Goal: Task Accomplishment & Management: Use online tool/utility

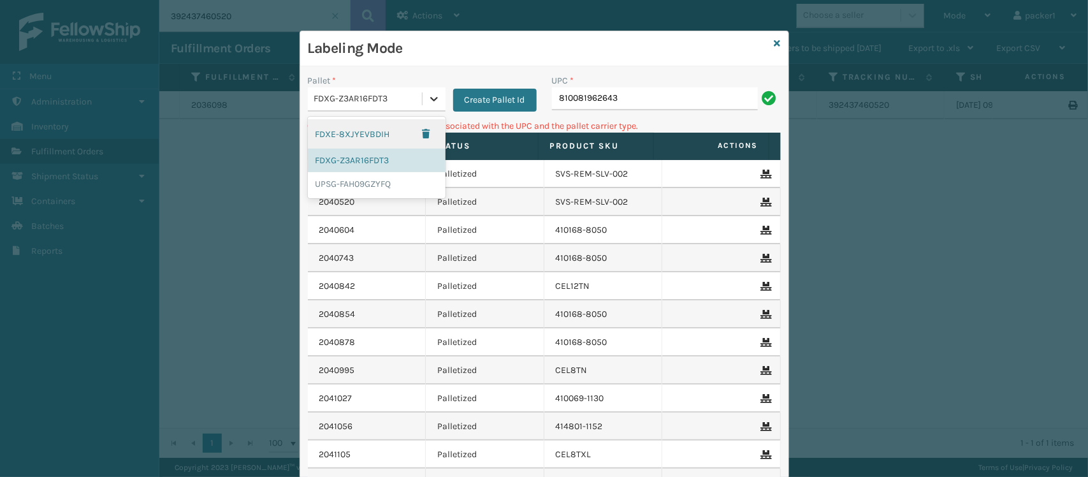
click at [428, 99] on icon at bounding box center [434, 98] width 13 height 13
click at [375, 191] on div "UPSG-FAH09GZYFQ" at bounding box center [377, 184] width 138 height 24
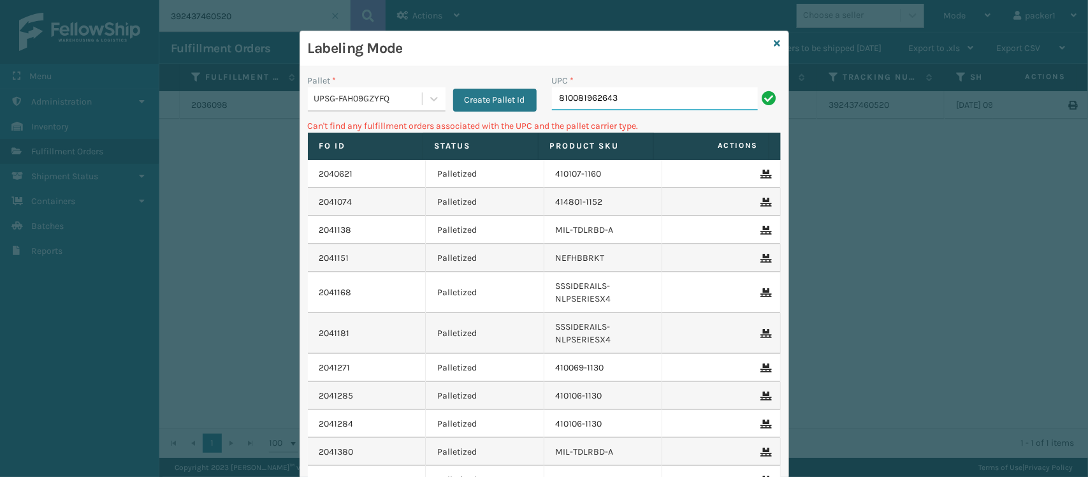
click at [639, 106] on input "810081962643" at bounding box center [655, 98] width 206 height 23
click at [423, 99] on div at bounding box center [434, 98] width 23 height 23
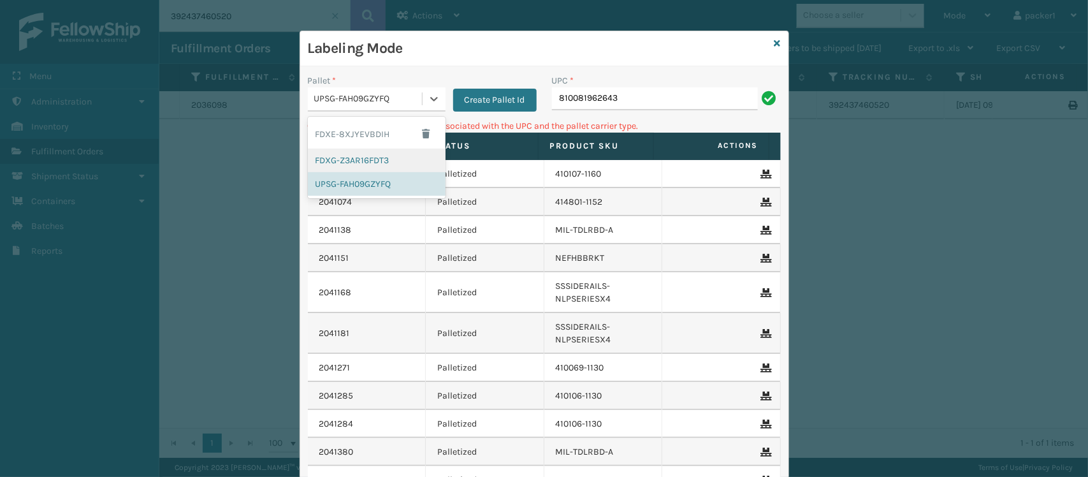
click at [383, 159] on div "FDXG-Z3AR16FDT3" at bounding box center [377, 161] width 138 height 24
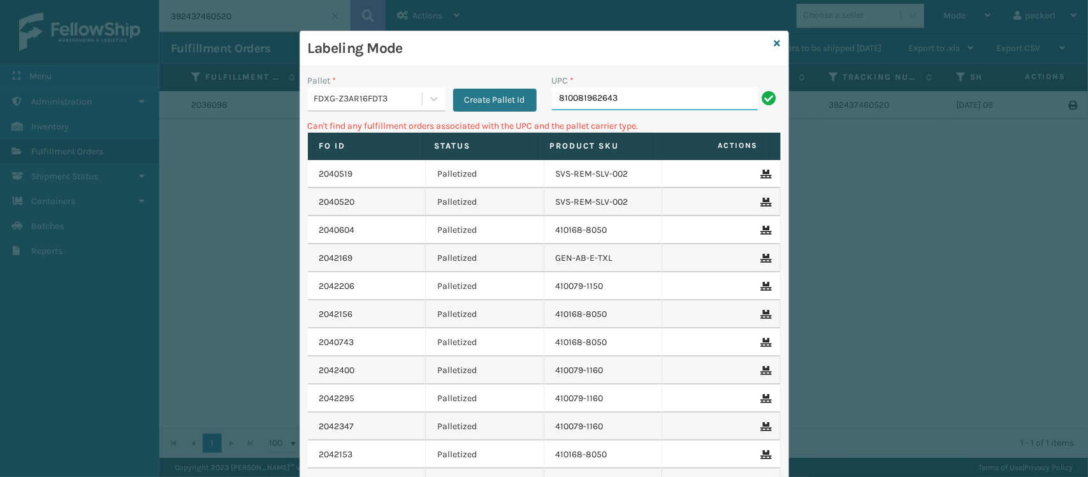
drag, startPoint x: 628, startPoint y: 105, endPoint x: 493, endPoint y: 112, distance: 136.0
click at [493, 112] on div "Pallet * FDXG-Z3AR16FDT3 Create Pallet Id UPC * 810081962643" at bounding box center [544, 96] width 488 height 45
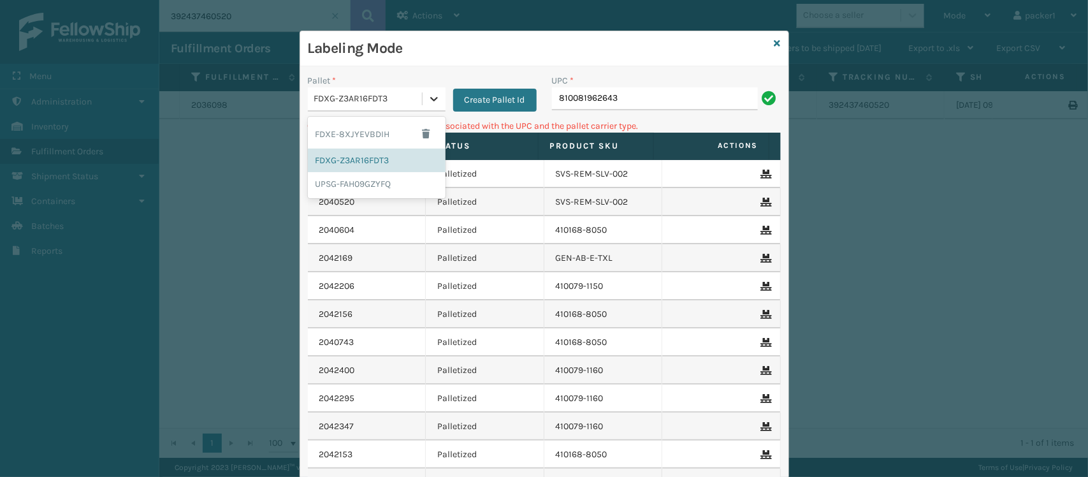
click at [434, 99] on div at bounding box center [434, 98] width 23 height 23
click at [399, 131] on div "FDXE-8XJYEVBDIH" at bounding box center [377, 133] width 138 height 29
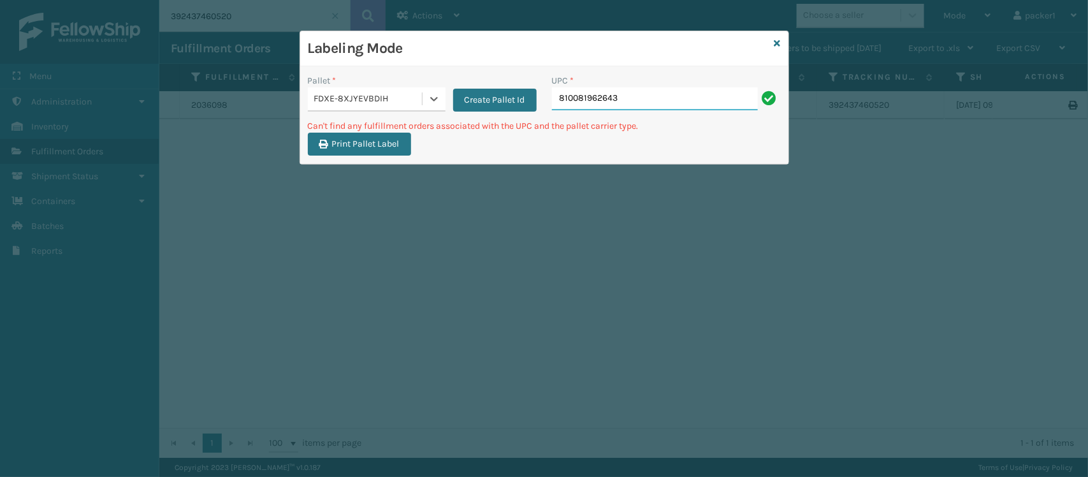
click at [625, 103] on input "810081962643" at bounding box center [655, 98] width 206 height 23
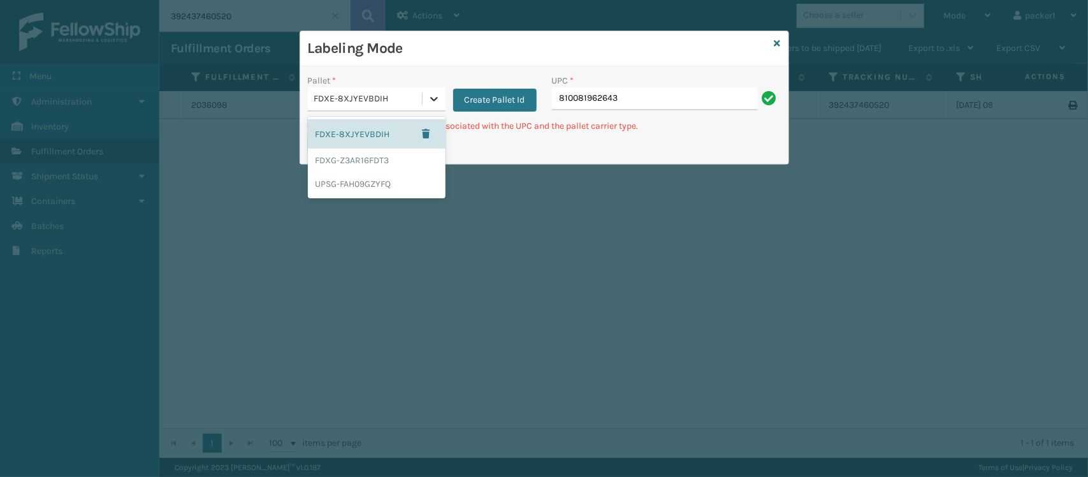
click at [428, 96] on icon at bounding box center [434, 98] width 13 height 13
click at [372, 177] on div "UPSG-FAH09GZYFQ" at bounding box center [377, 184] width 138 height 24
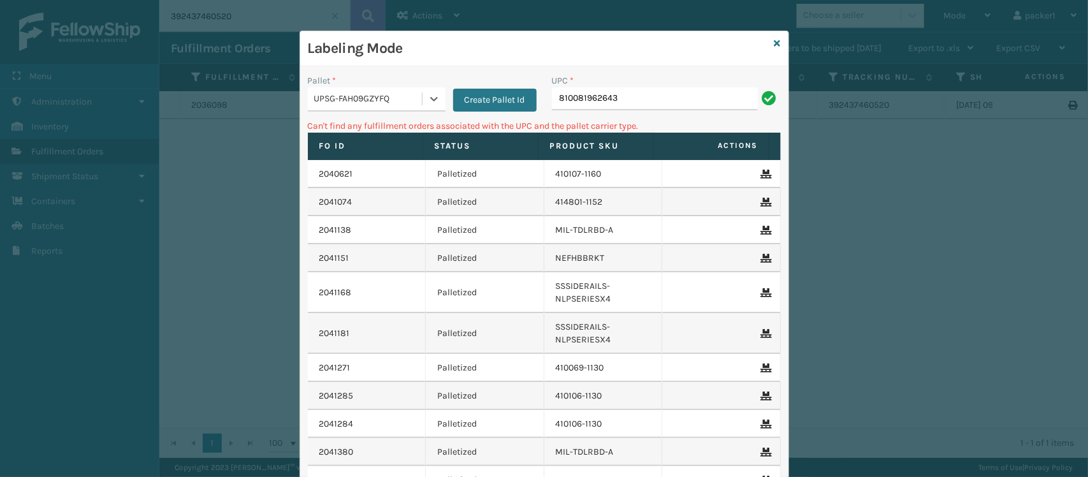
click at [665, 112] on div "UPC * 810081962643" at bounding box center [666, 96] width 244 height 45
drag, startPoint x: 664, startPoint y: 107, endPoint x: 648, endPoint y: 109, distance: 16.0
click at [648, 109] on input "810081962643" at bounding box center [655, 98] width 206 height 23
click at [446, 106] on div "Create Pallet Id" at bounding box center [491, 93] width 91 height 38
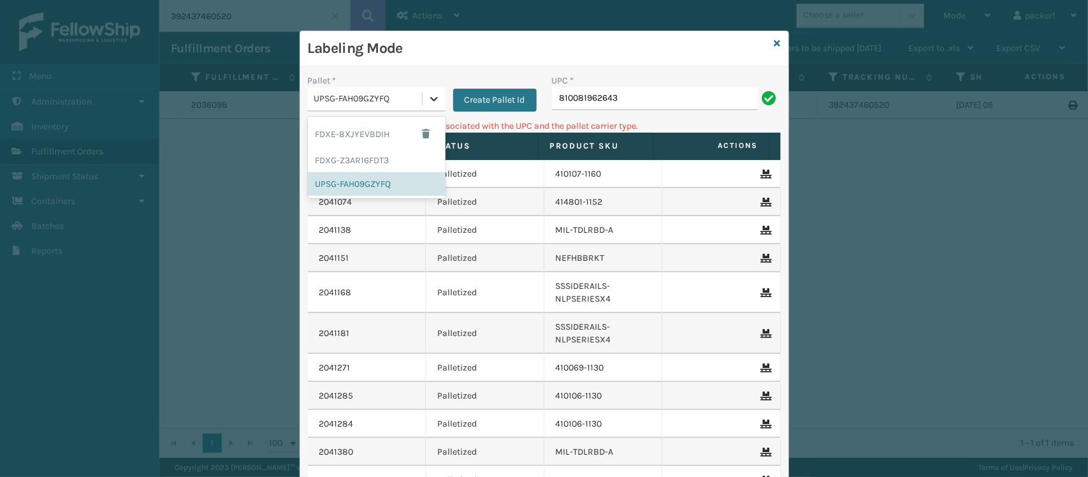
click at [435, 100] on div at bounding box center [434, 98] width 23 height 23
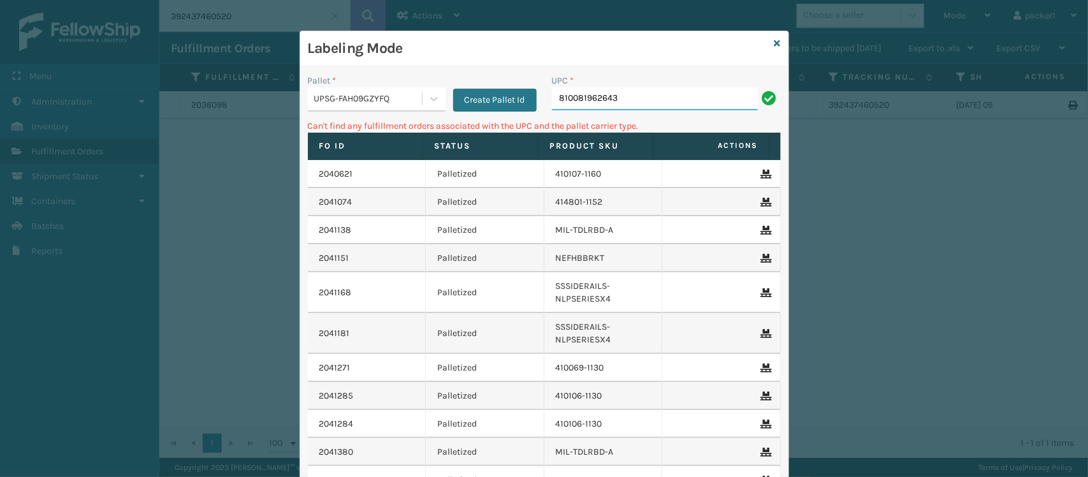
click at [641, 104] on input "810081962643" at bounding box center [655, 98] width 206 height 23
type input "8"
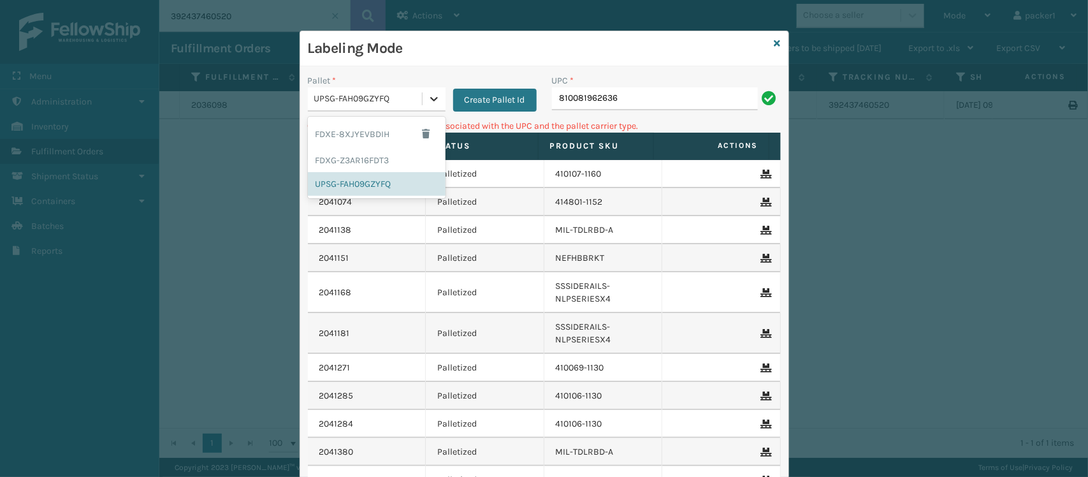
click at [428, 96] on icon at bounding box center [434, 98] width 13 height 13
click at [367, 155] on div "FDXG-Z3AR16FDT3" at bounding box center [377, 161] width 138 height 24
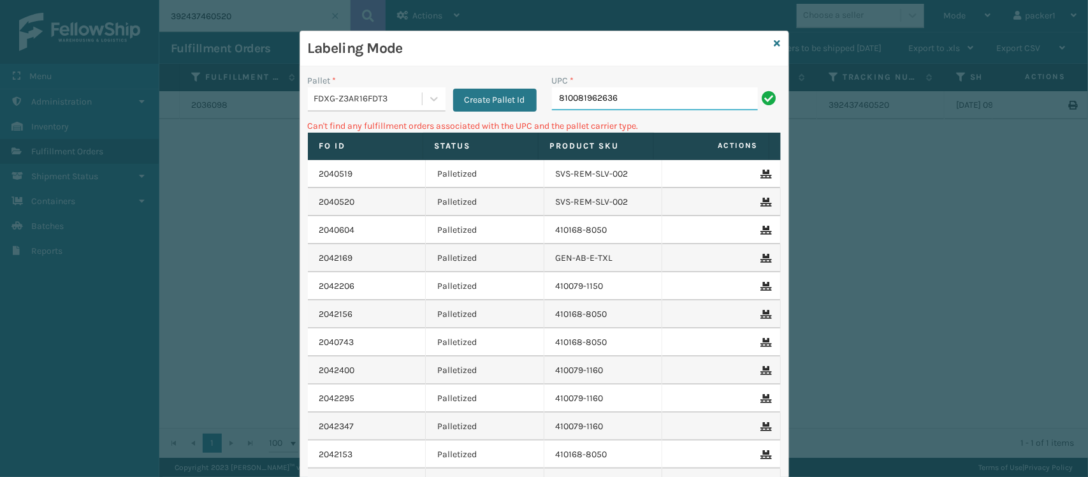
click at [620, 94] on input "810081962636" at bounding box center [655, 98] width 206 height 23
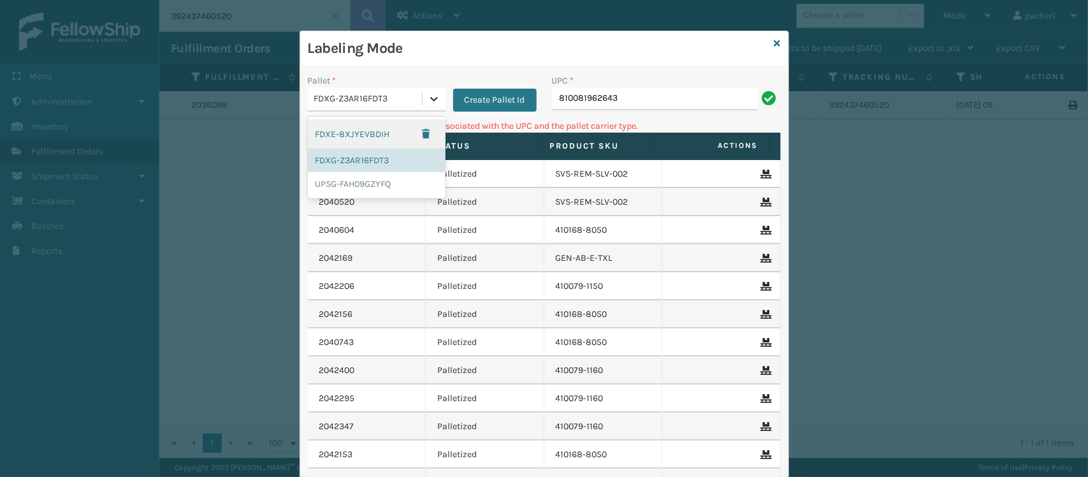
click at [430, 99] on icon at bounding box center [434, 99] width 8 height 4
click at [377, 135] on div "FDXE-8XJYEVBDIH" at bounding box center [377, 133] width 138 height 29
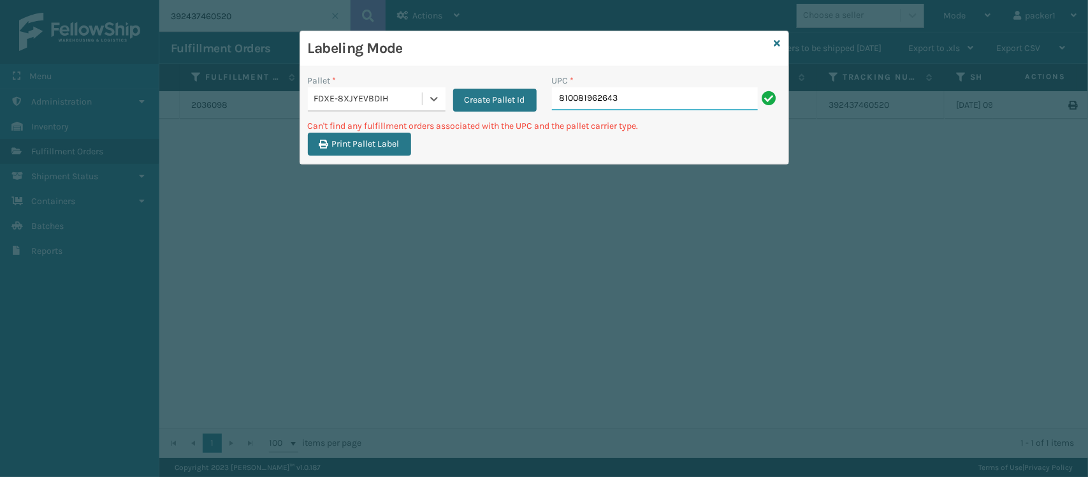
click at [635, 94] on input "810081962643" at bounding box center [655, 98] width 206 height 23
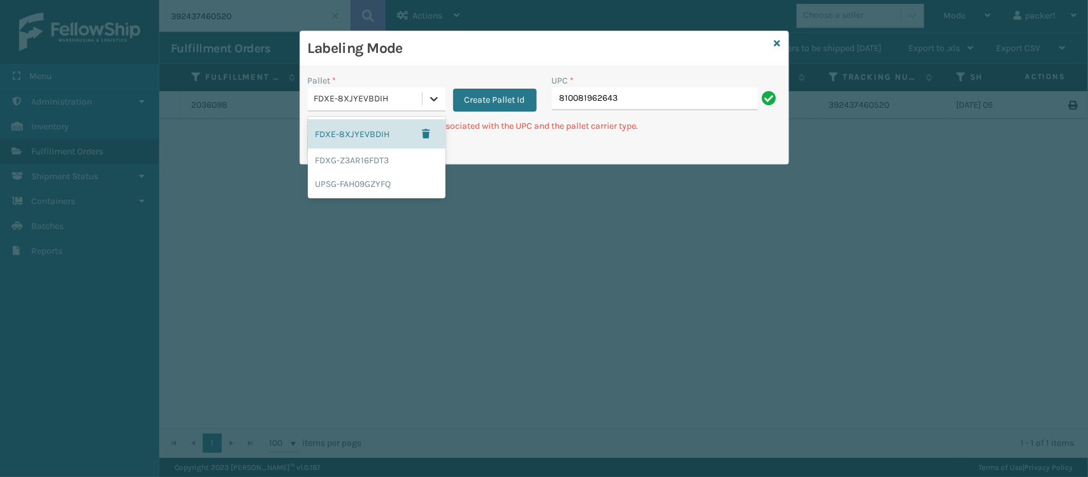
click at [433, 98] on icon at bounding box center [434, 98] width 13 height 13
click at [364, 185] on div "UPSG-FAH09GZYFQ" at bounding box center [377, 184] width 138 height 24
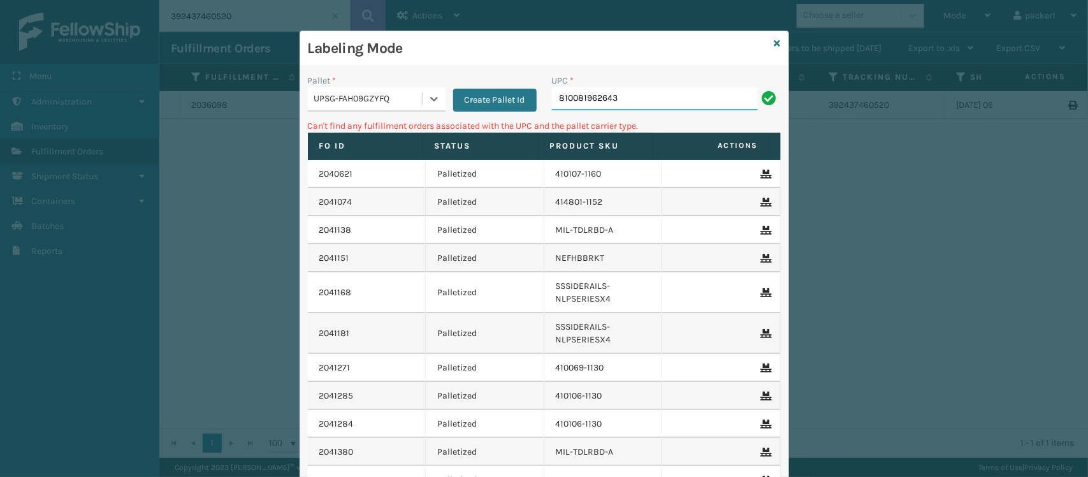
click at [621, 103] on input "810081962643" at bounding box center [655, 98] width 206 height 23
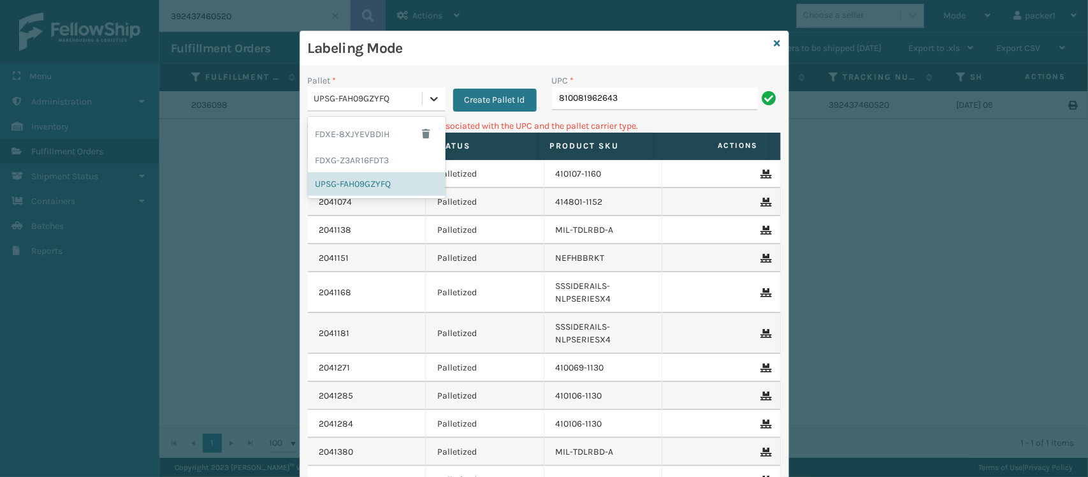
click at [432, 99] on icon at bounding box center [434, 98] width 13 height 13
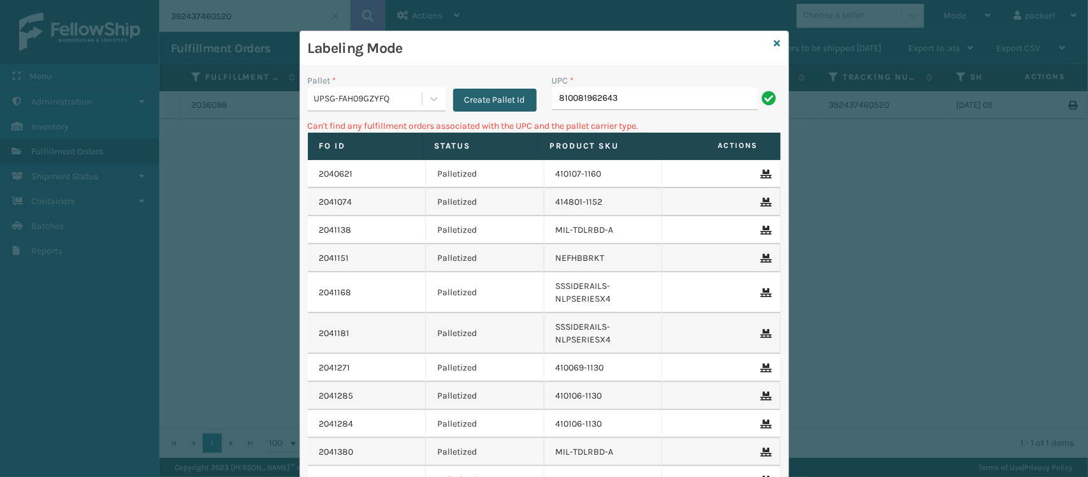
click at [458, 99] on button "Create Pallet Id" at bounding box center [495, 100] width 84 height 23
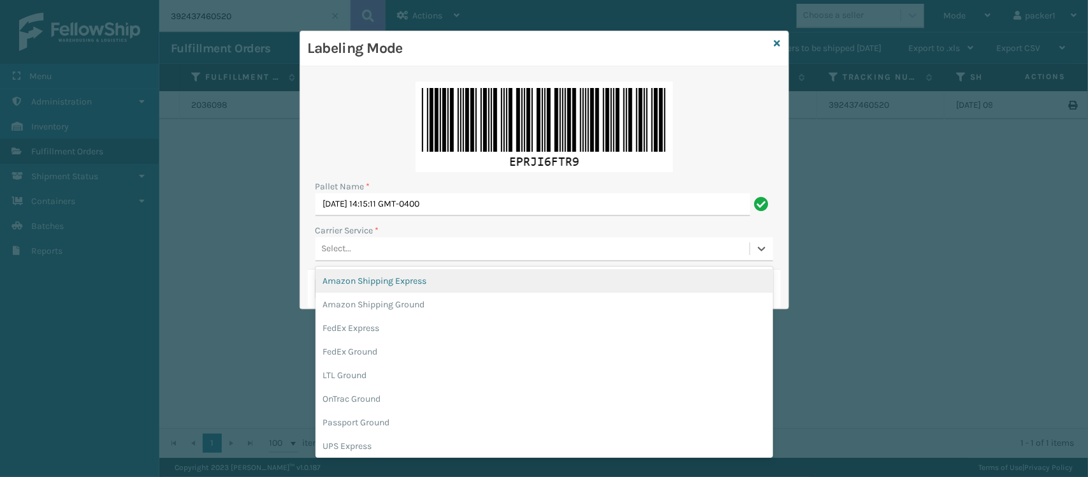
click at [348, 247] on div "Select..." at bounding box center [337, 248] width 30 height 13
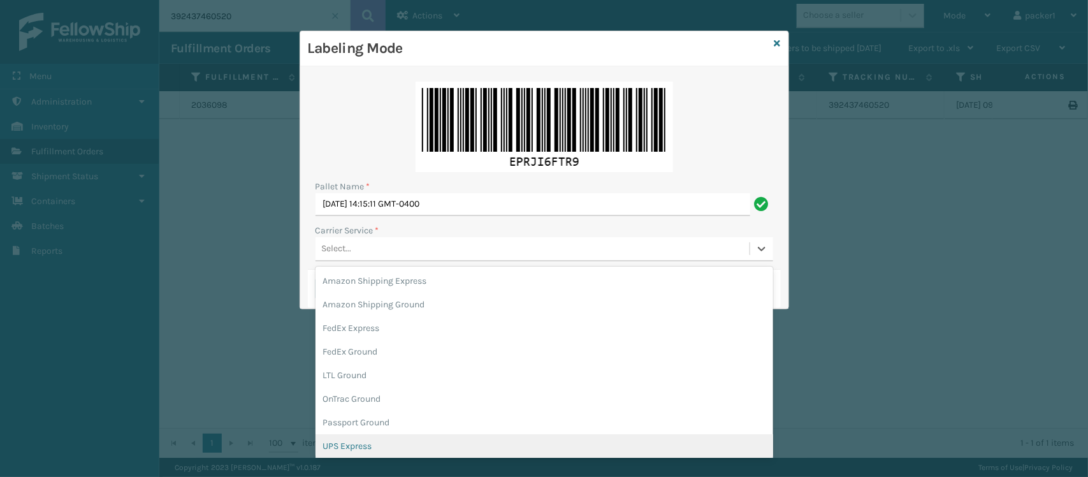
click at [351, 444] on div "UPS Express" at bounding box center [545, 446] width 458 height 24
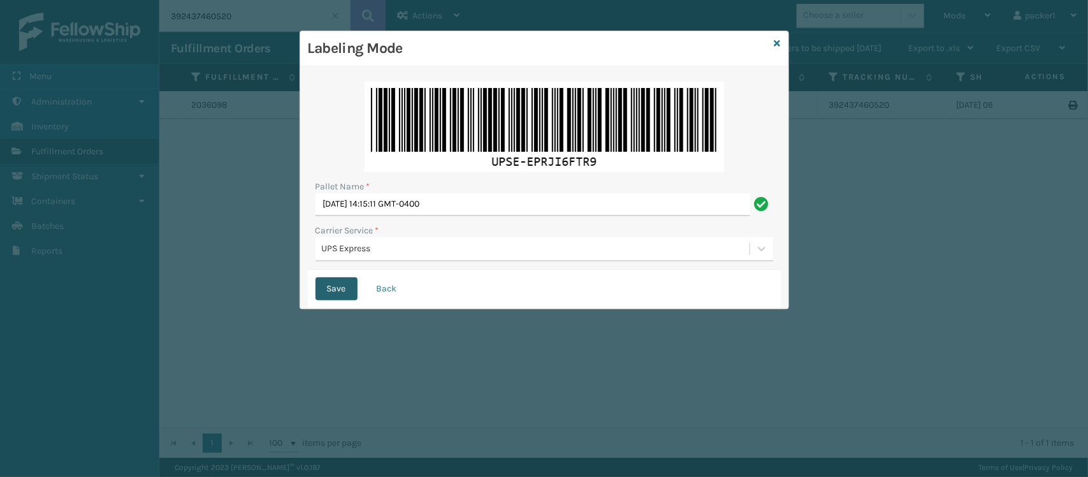
click at [337, 288] on button "Save" at bounding box center [337, 288] width 42 height 23
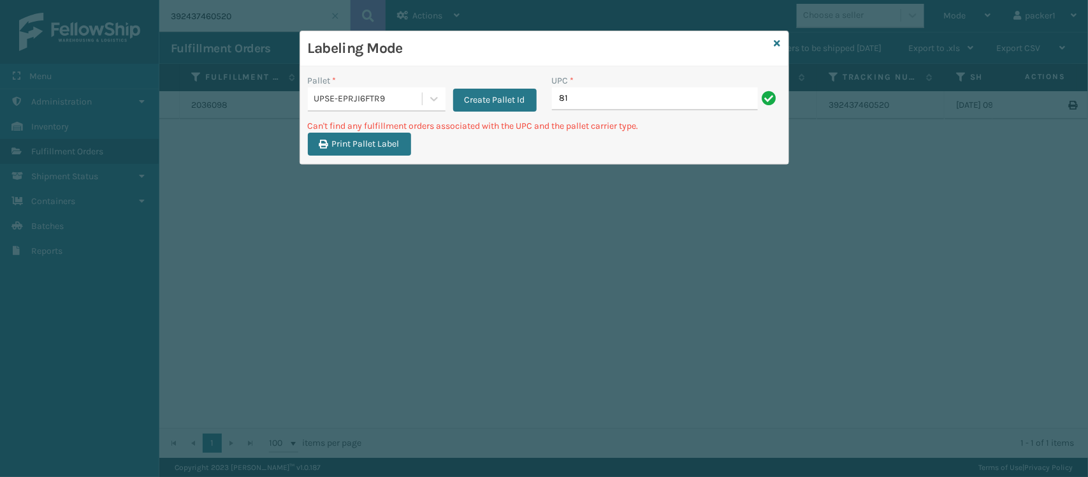
type input "8"
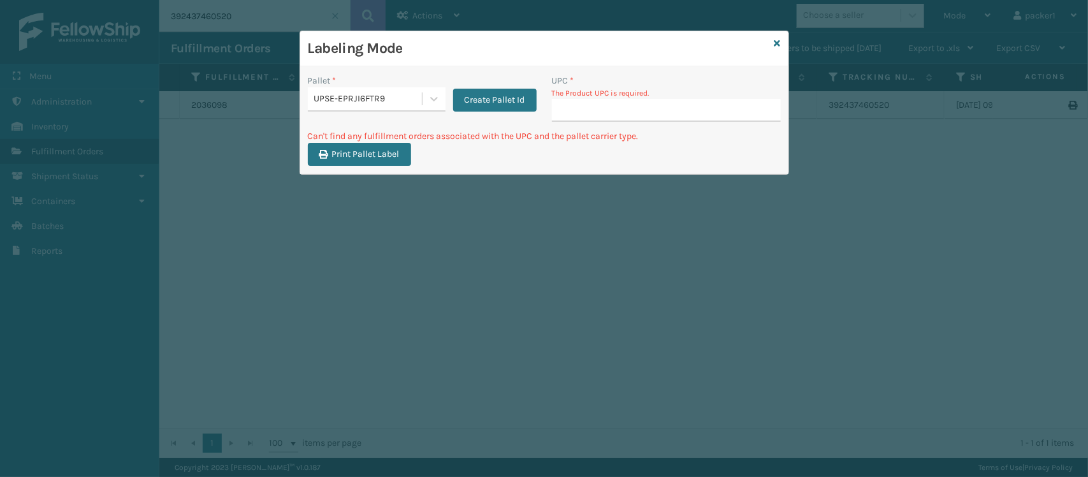
click at [665, 155] on div "Print Pallet Label" at bounding box center [544, 158] width 488 height 31
click at [646, 113] on input "UPC *" at bounding box center [666, 110] width 229 height 23
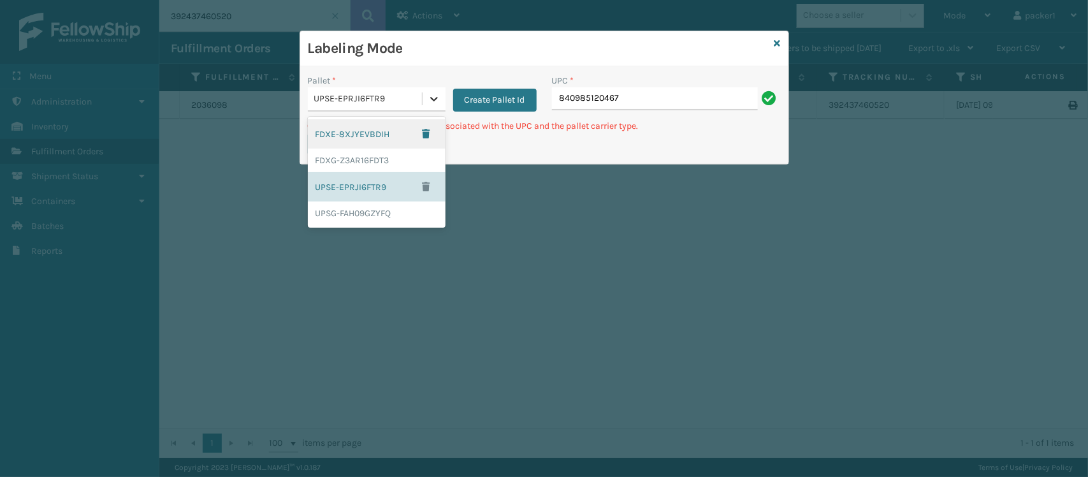
click at [423, 109] on div at bounding box center [434, 98] width 23 height 23
click at [373, 164] on div "FDXG-Z3AR16FDT3" at bounding box center [377, 161] width 138 height 24
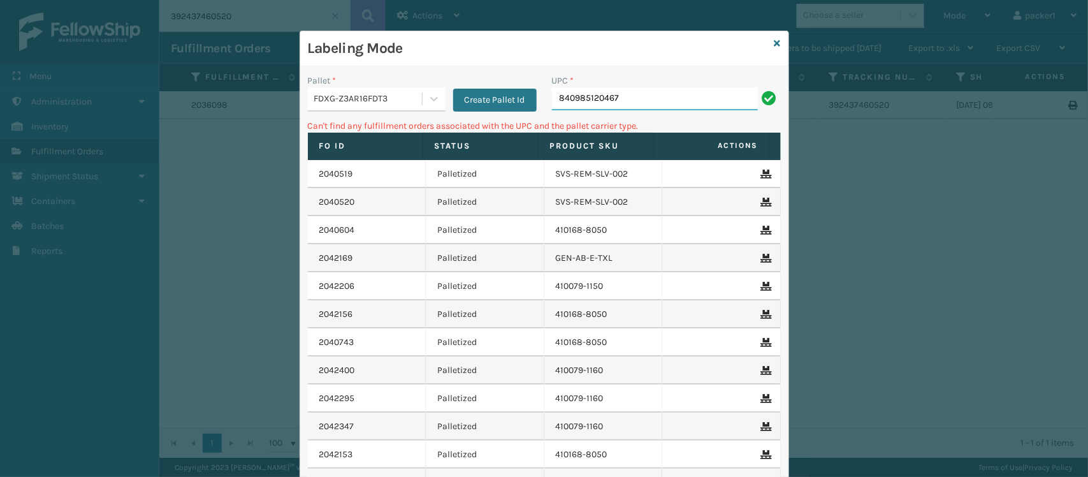
click at [686, 104] on input "840985120467" at bounding box center [655, 98] width 206 height 23
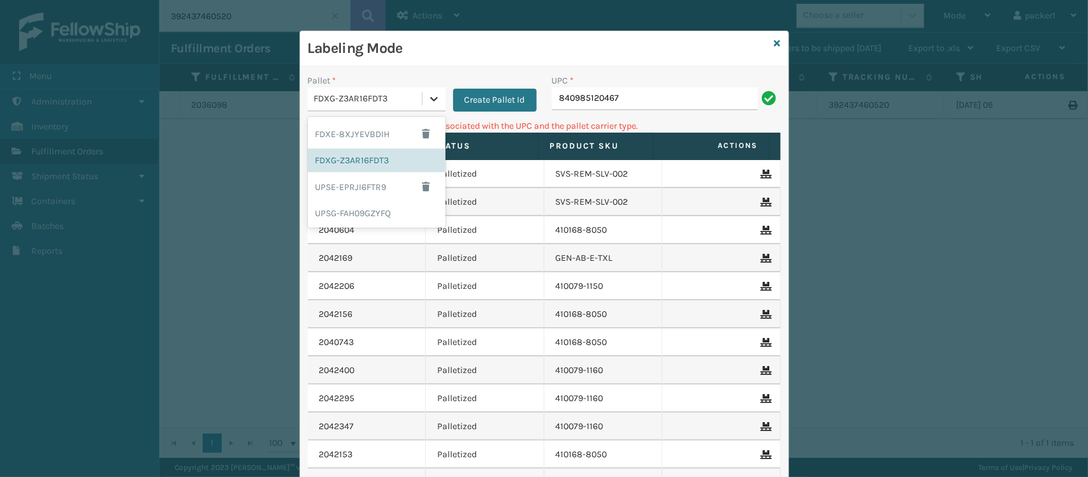
click at [428, 103] on icon at bounding box center [434, 98] width 13 height 13
click at [354, 139] on div "FDXE-8XJYEVBDIH" at bounding box center [377, 133] width 138 height 29
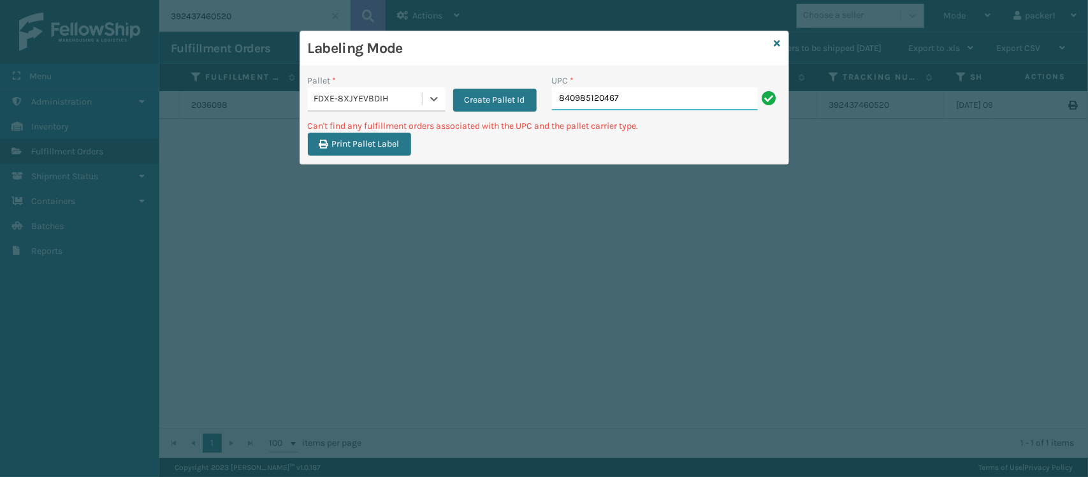
click at [674, 99] on input "840985120467" at bounding box center [655, 98] width 206 height 23
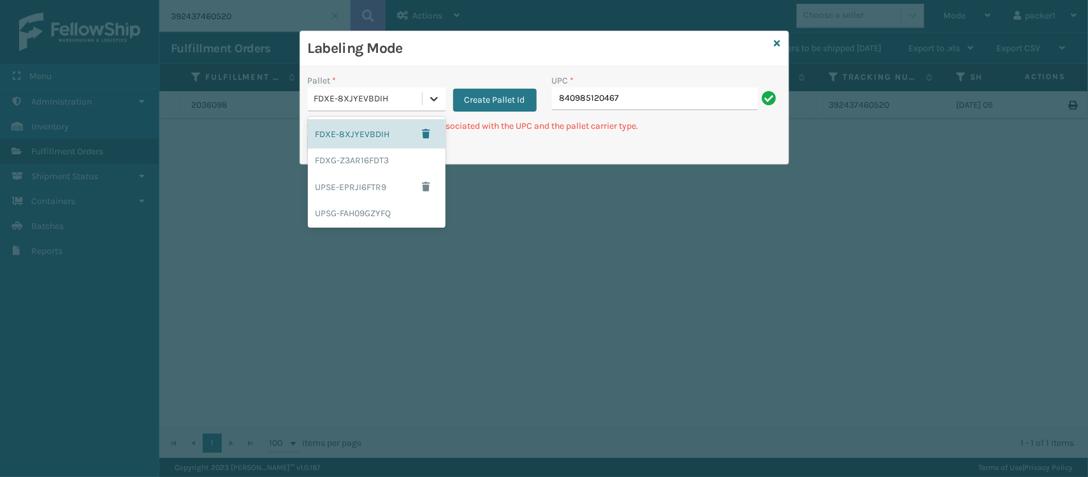
click at [434, 96] on icon at bounding box center [434, 98] width 13 height 13
click at [389, 196] on div "UPSE-EPRJI6FTR9" at bounding box center [377, 186] width 138 height 29
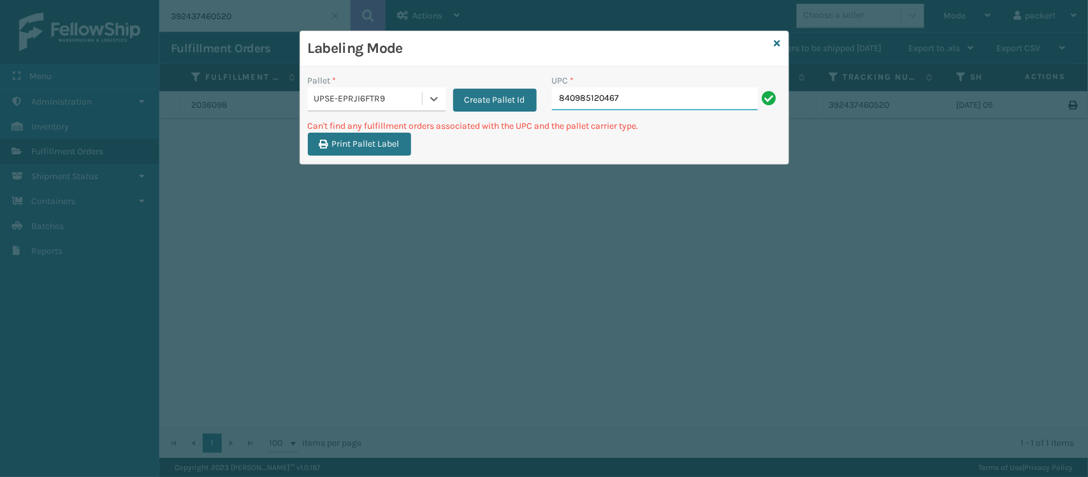
click at [711, 88] on input "840985120467" at bounding box center [655, 98] width 206 height 23
click at [711, 96] on input "840985120467" at bounding box center [655, 98] width 206 height 23
click at [428, 101] on icon at bounding box center [434, 98] width 13 height 13
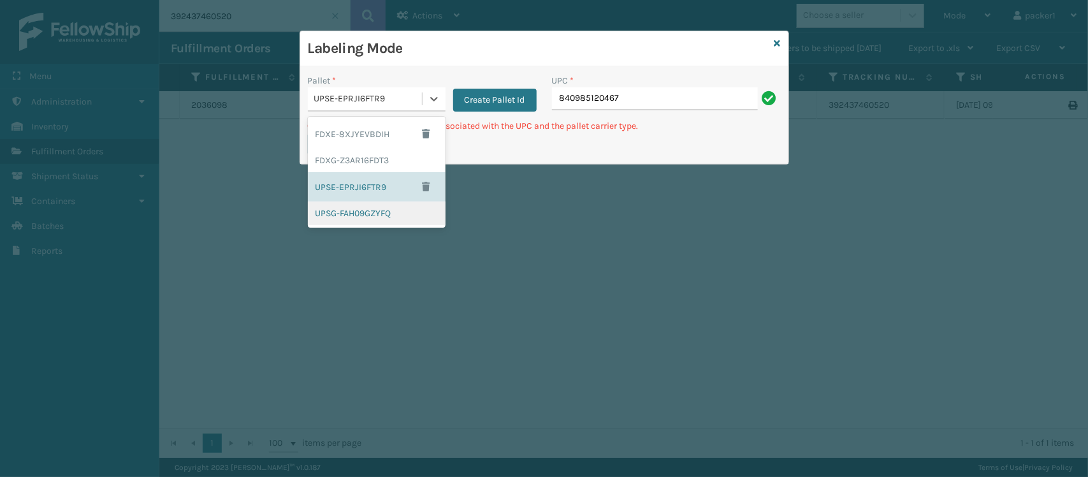
click at [394, 221] on div "UPSG-FAH09GZYFQ" at bounding box center [377, 213] width 138 height 24
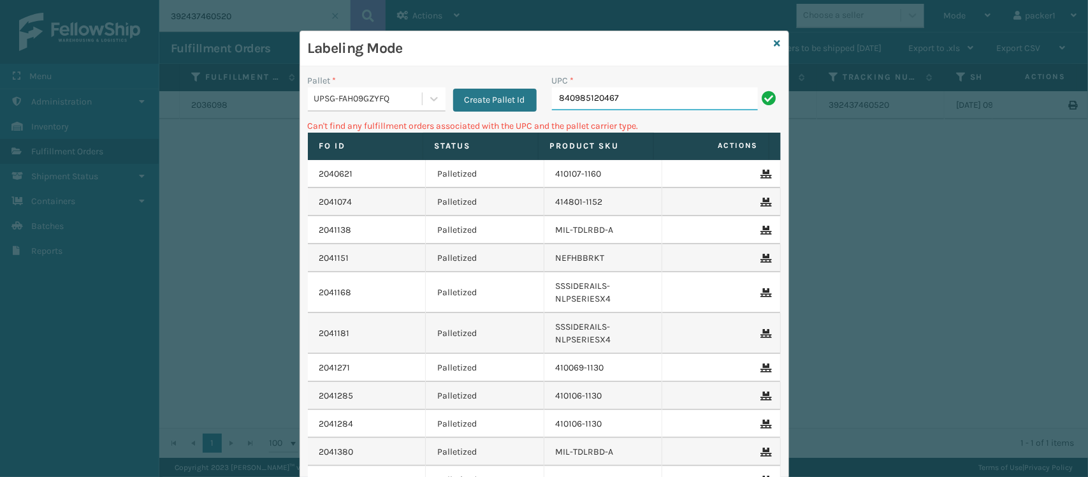
click at [692, 106] on input "840985120467" at bounding box center [655, 98] width 206 height 23
type input "8"
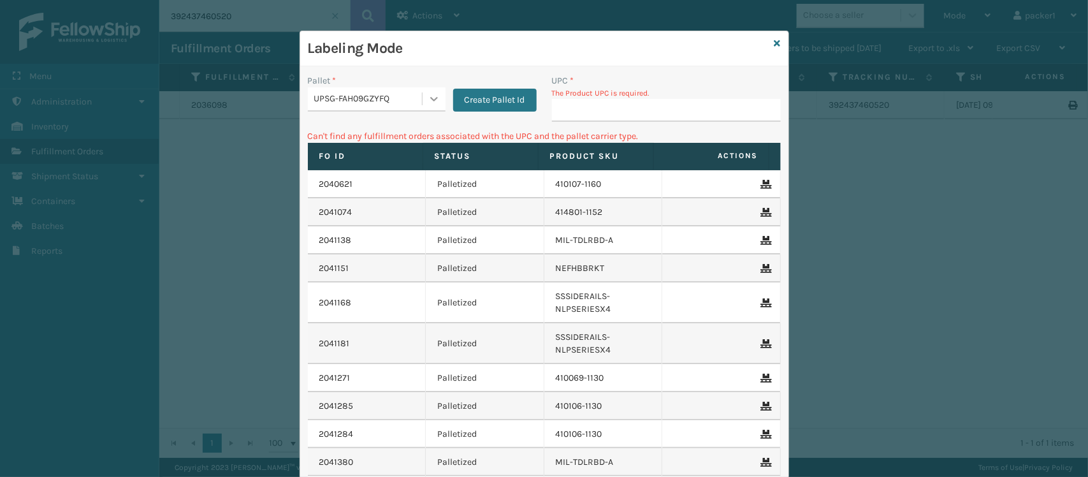
click at [430, 100] on icon at bounding box center [434, 98] width 13 height 13
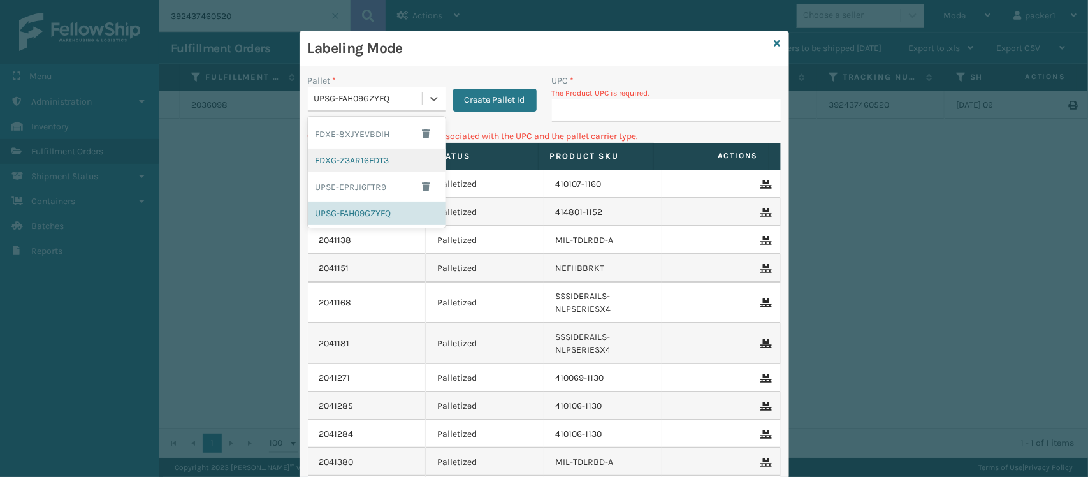
click at [360, 154] on div "FDXG-Z3AR16FDT3" at bounding box center [377, 161] width 138 height 24
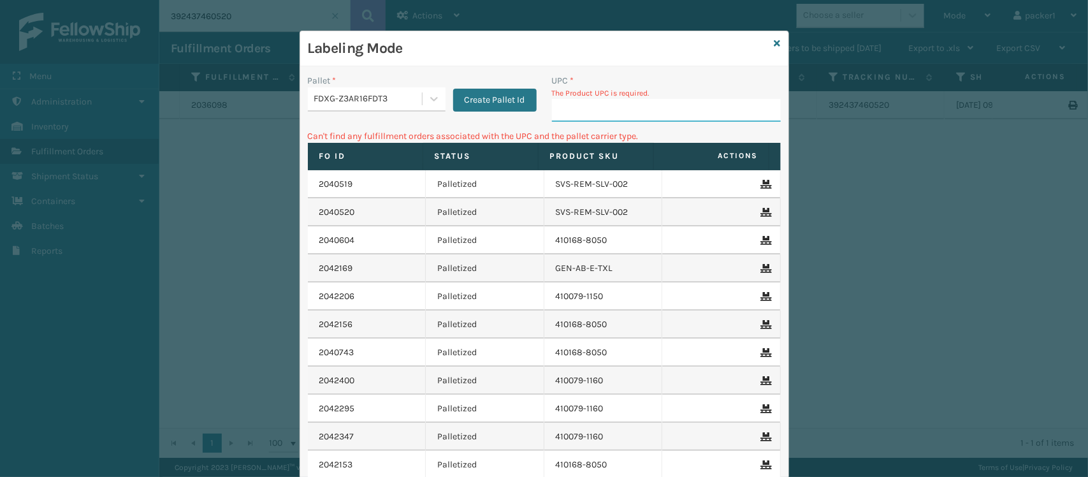
click at [578, 115] on input "UPC *" at bounding box center [666, 110] width 229 height 23
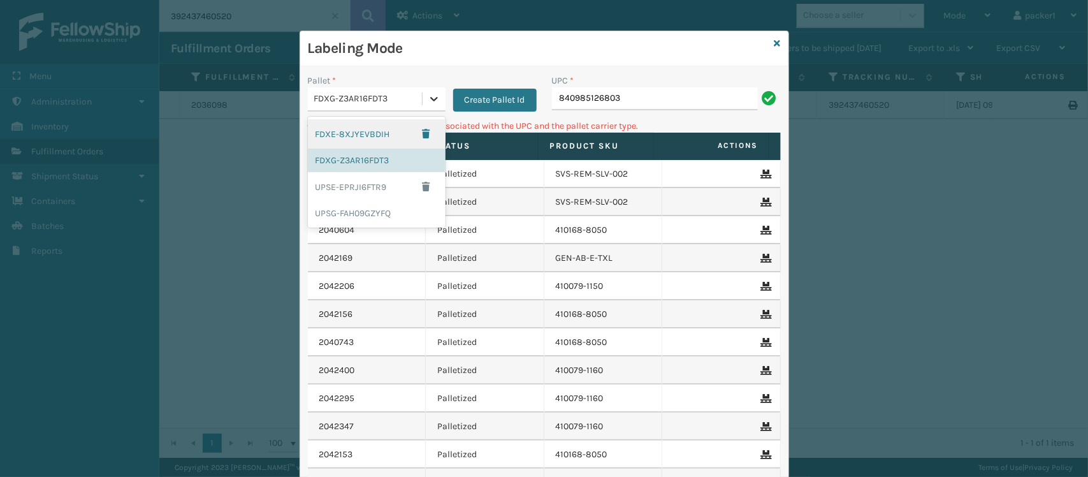
click at [423, 104] on div at bounding box center [434, 98] width 23 height 23
click at [377, 185] on div "UPSE-EPRJI6FTR9" at bounding box center [377, 186] width 138 height 29
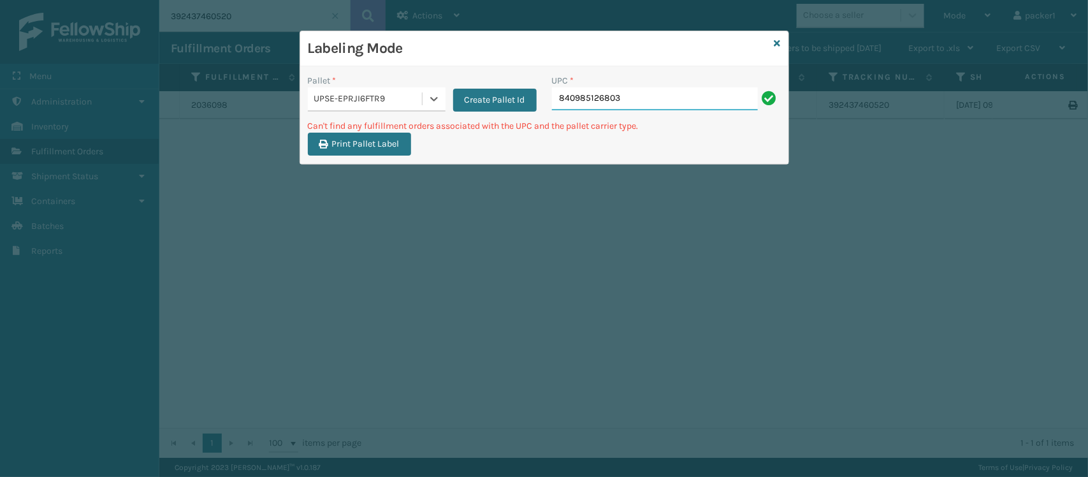
click at [689, 106] on input "840985126803" at bounding box center [655, 98] width 206 height 23
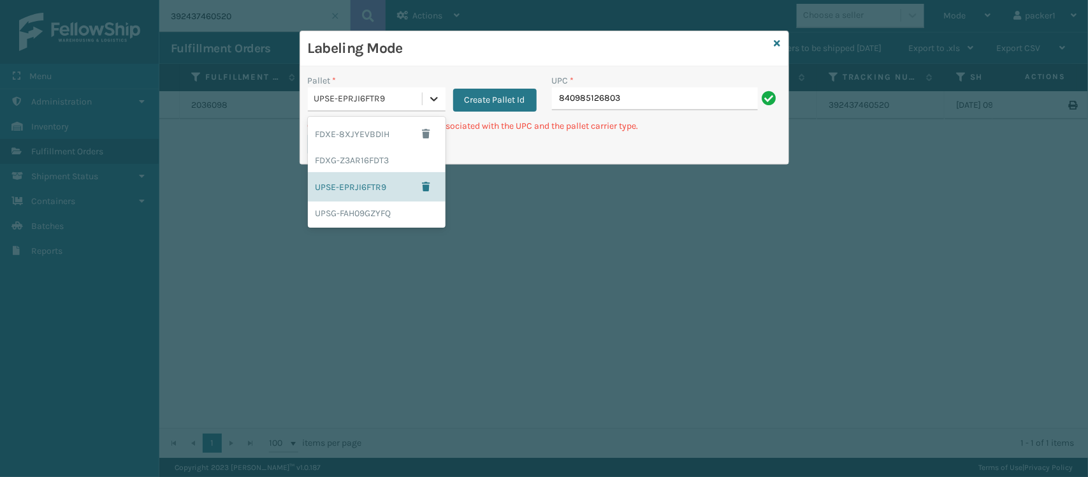
click at [439, 97] on icon at bounding box center [434, 98] width 13 height 13
click at [400, 207] on div "UPSG-FAH09GZYFQ" at bounding box center [377, 213] width 138 height 24
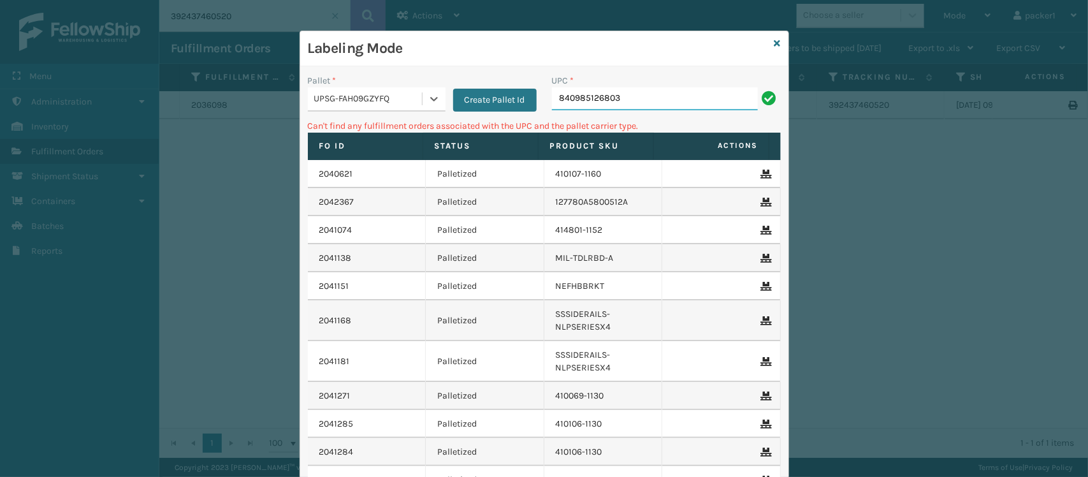
click at [641, 101] on input "840985126803" at bounding box center [655, 98] width 206 height 23
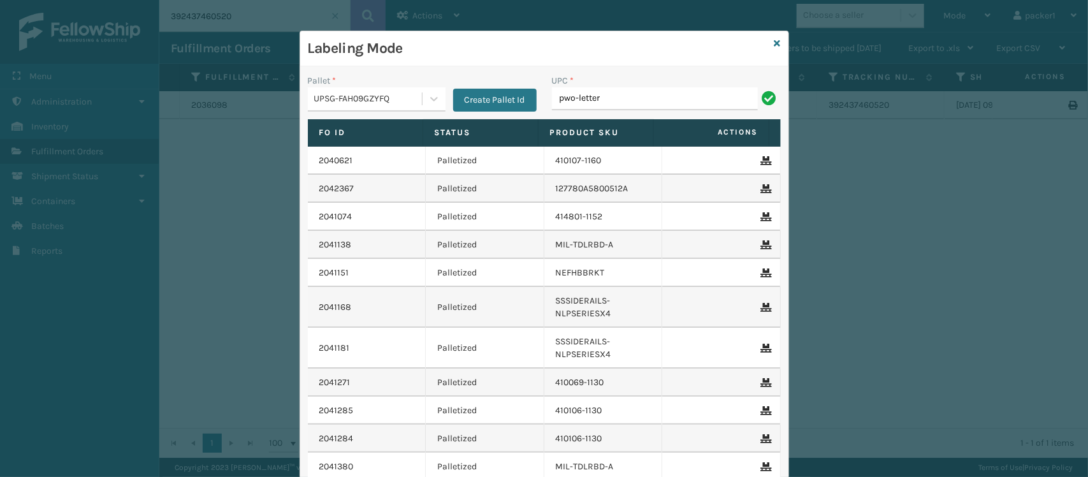
type input "pwo-letter"
